Goal: Book appointment/travel/reservation

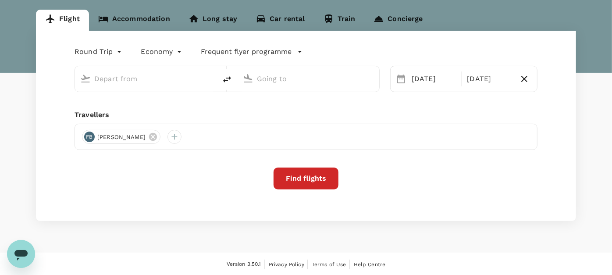
scroll to position [83, 0]
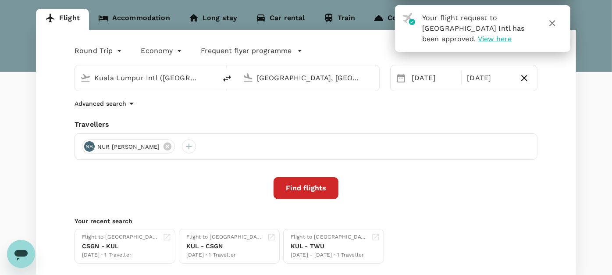
type input "Kuala Lumpur Intl ([GEOGRAPHIC_DATA])"
type input "[GEOGRAPHIC_DATA], [GEOGRAPHIC_DATA] (any)"
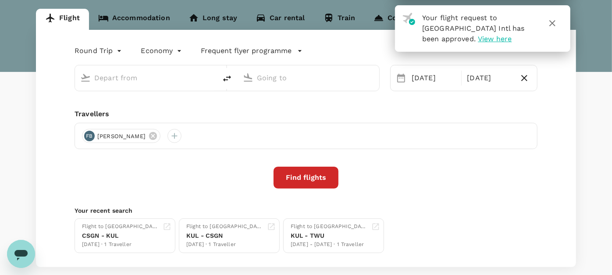
click at [124, 14] on link "Accommodation" at bounding box center [134, 19] width 90 height 21
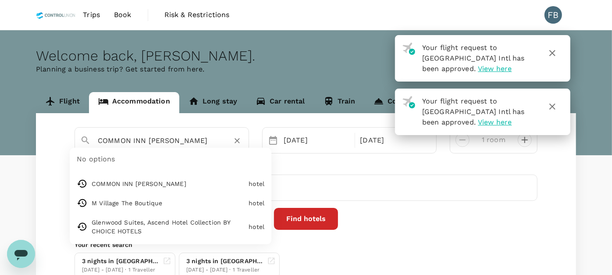
click at [180, 141] on input "COMMON INN [PERSON_NAME]" at bounding box center [158, 141] width 121 height 14
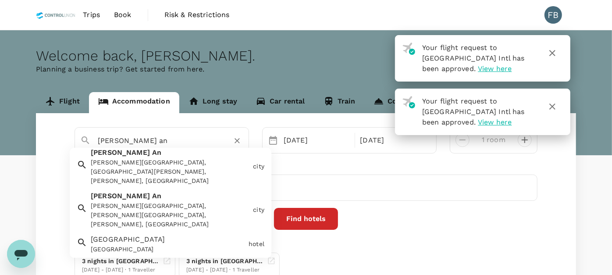
scroll to position [195, 0]
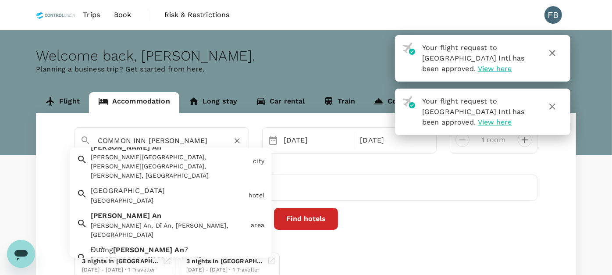
click at [300, 220] on button "Find hotels" at bounding box center [306, 219] width 64 height 22
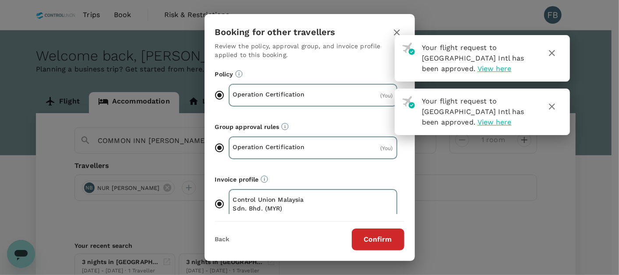
click at [395, 34] on icon "button" at bounding box center [397, 32] width 6 height 6
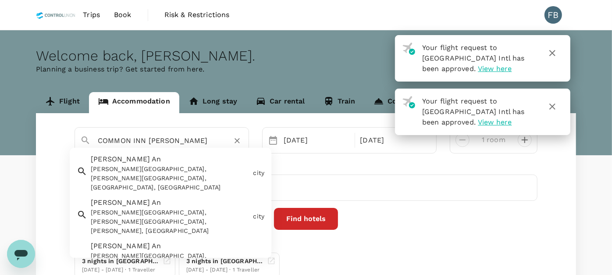
click at [159, 142] on input "COMMON INN [PERSON_NAME]" at bounding box center [158, 141] width 121 height 14
click at [159, 143] on input "COMMON INN [PERSON_NAME]" at bounding box center [158, 141] width 121 height 14
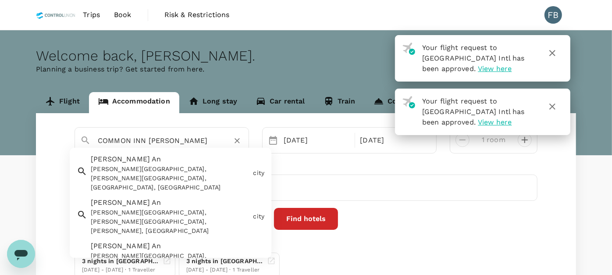
click at [159, 143] on input "COMMON INN [PERSON_NAME]" at bounding box center [158, 141] width 121 height 14
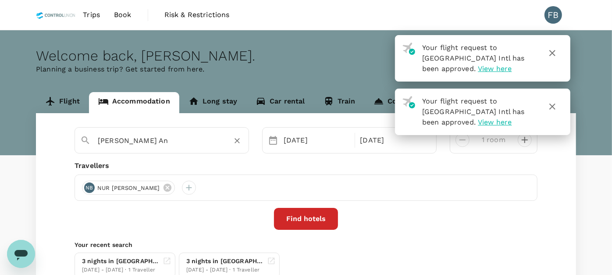
type input "[PERSON_NAME] An"
click at [295, 218] on button "Find hotels" at bounding box center [306, 219] width 64 height 22
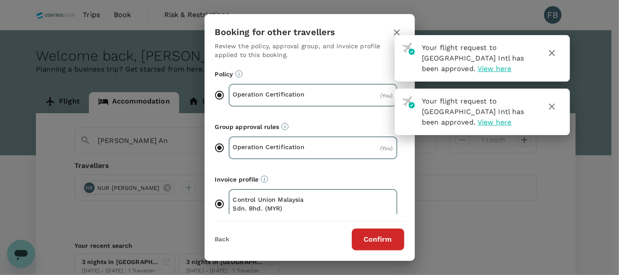
click at [553, 55] on icon "button" at bounding box center [552, 53] width 11 height 11
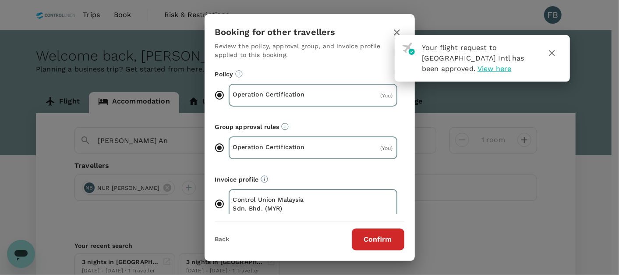
click at [547, 49] on icon "button" at bounding box center [552, 53] width 11 height 11
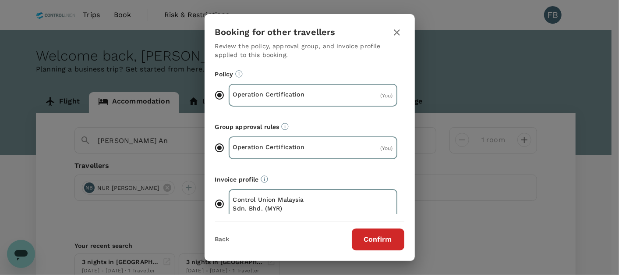
click at [384, 237] on button "Confirm" at bounding box center [378, 239] width 53 height 22
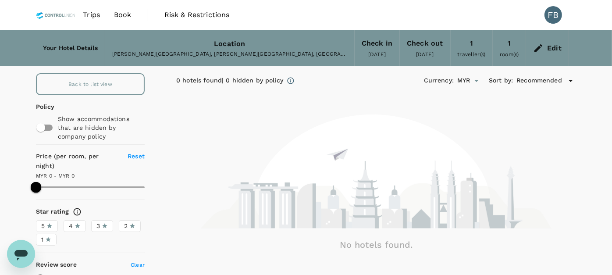
click at [542, 45] on icon at bounding box center [538, 48] width 8 height 8
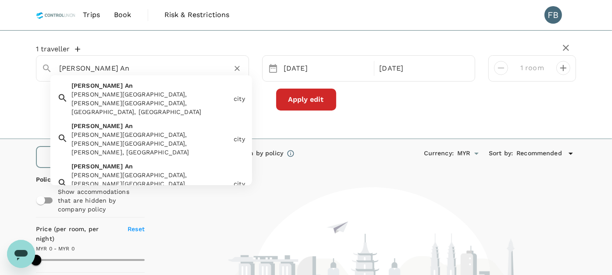
click at [110, 70] on input "[PERSON_NAME] An" at bounding box center [139, 68] width 160 height 14
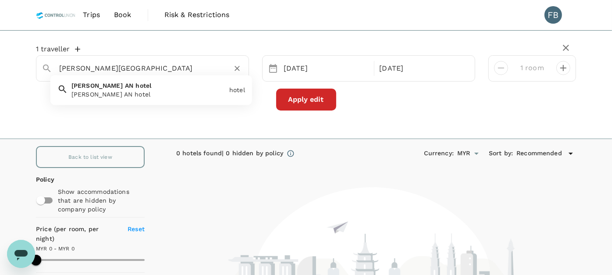
click at [135, 89] on span "hotel" at bounding box center [143, 85] width 16 height 7
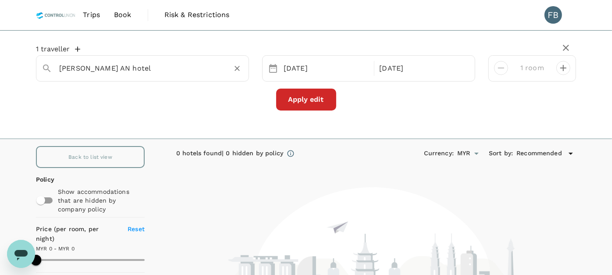
type input "[PERSON_NAME] AN hotel"
click at [302, 92] on button "Apply edit" at bounding box center [306, 100] width 60 height 22
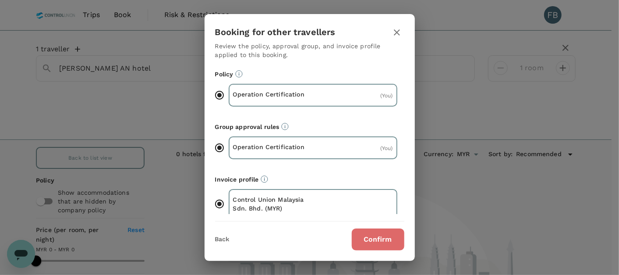
click at [376, 238] on button "Confirm" at bounding box center [378, 239] width 53 height 22
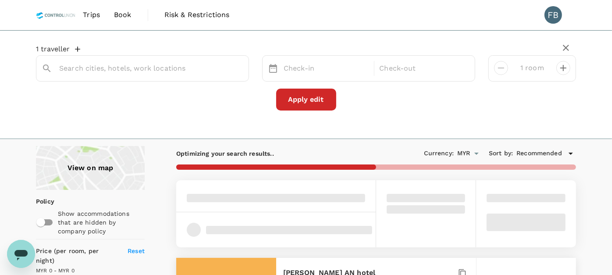
type input "[PERSON_NAME] AN hotel"
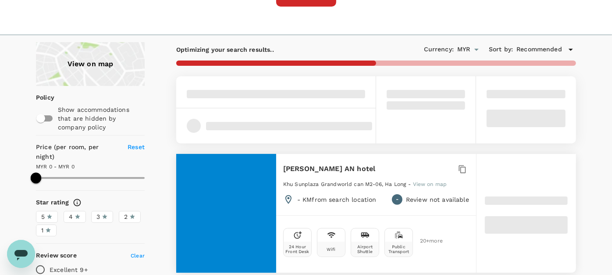
scroll to position [146, 0]
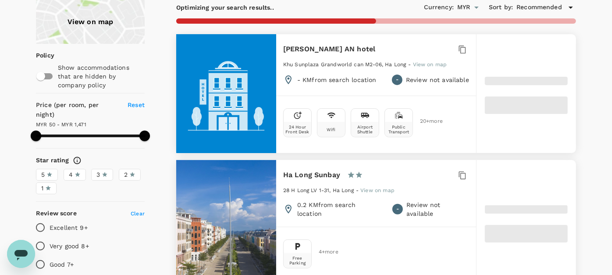
type input "1470.79"
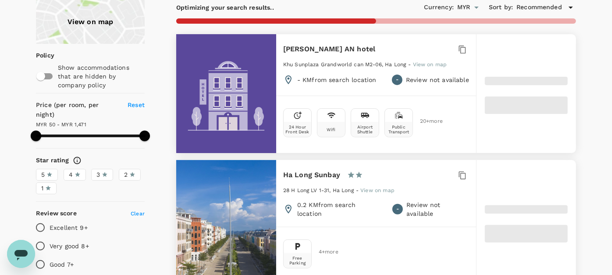
type input "50.29"
type input "1470.29"
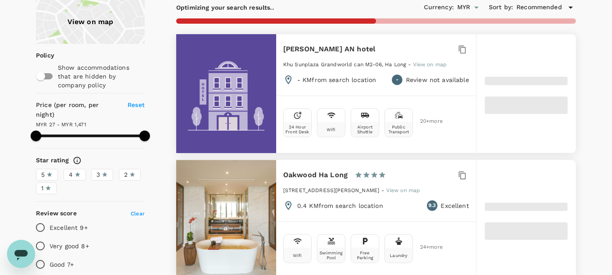
type input "27.29"
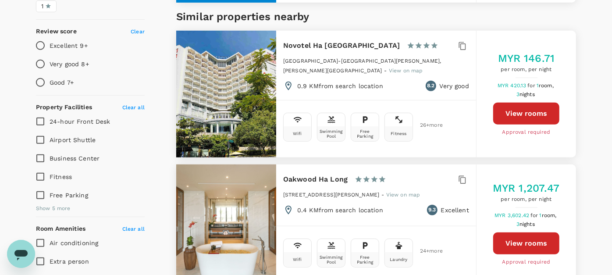
scroll to position [341, 0]
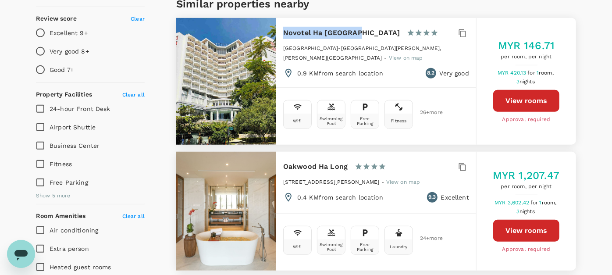
drag, startPoint x: 356, startPoint y: 31, endPoint x: 281, endPoint y: 34, distance: 75.9
click at [281, 34] on div "Novotel Ha Long Bay 1 Star 2 Stars 3 Stars 4 Stars 5 Stars [GEOGRAPHIC_DATA]-[G…" at bounding box center [376, 52] width 200 height 69
copy h6 "Novotel Ha [GEOGRAPHIC_DATA]"
type input "1470.29"
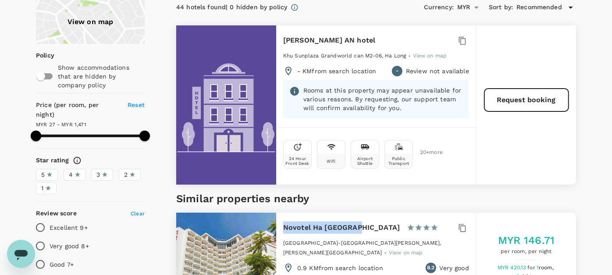
scroll to position [97, 0]
